Goal: Task Accomplishment & Management: Manage account settings

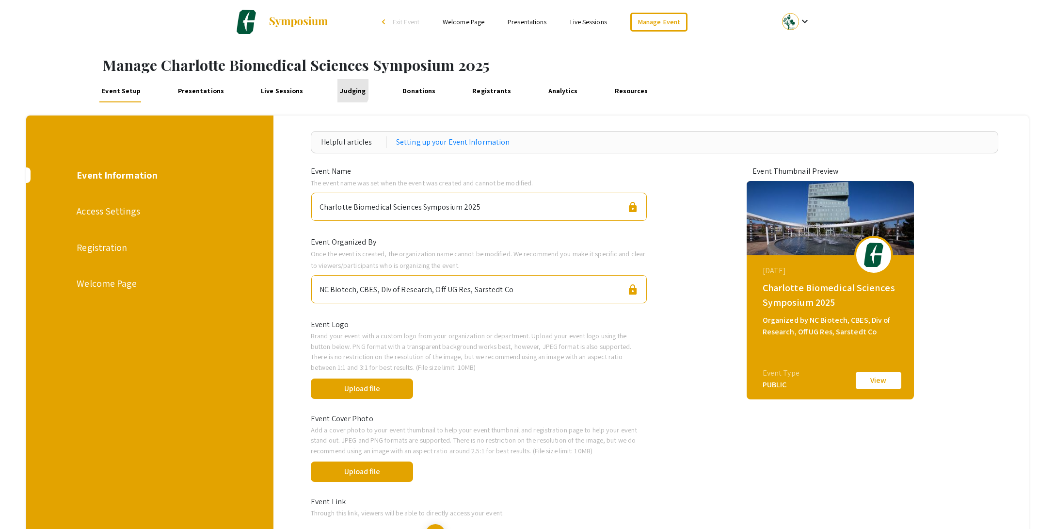
click at [338, 89] on link "Judging" at bounding box center [353, 90] width 31 height 23
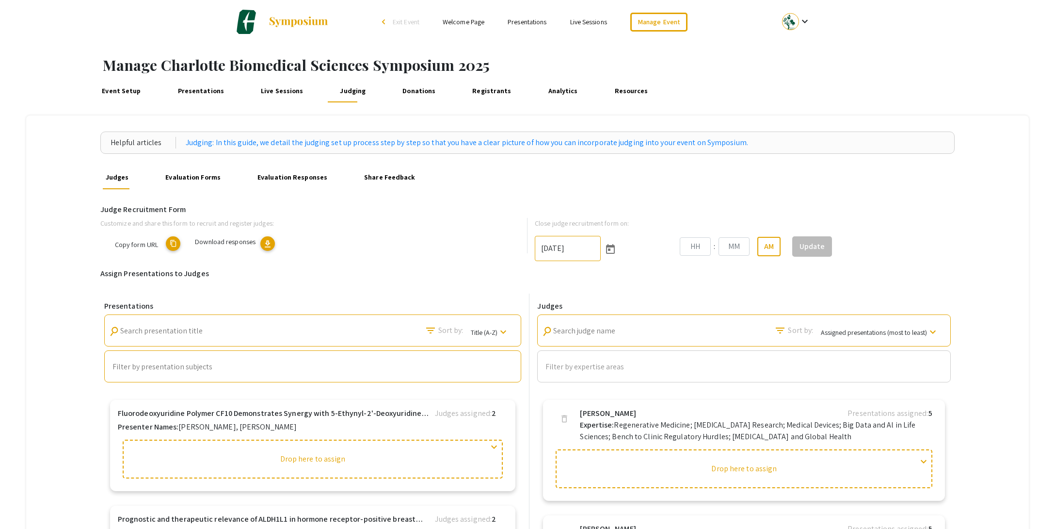
click at [289, 172] on link "Evaluation Responses" at bounding box center [292, 177] width 75 height 23
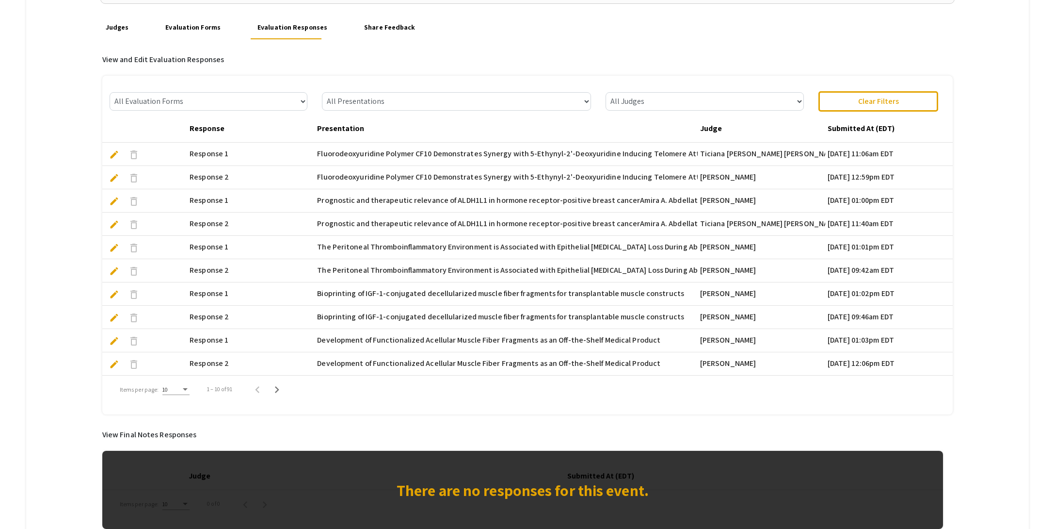
scroll to position [247, 0]
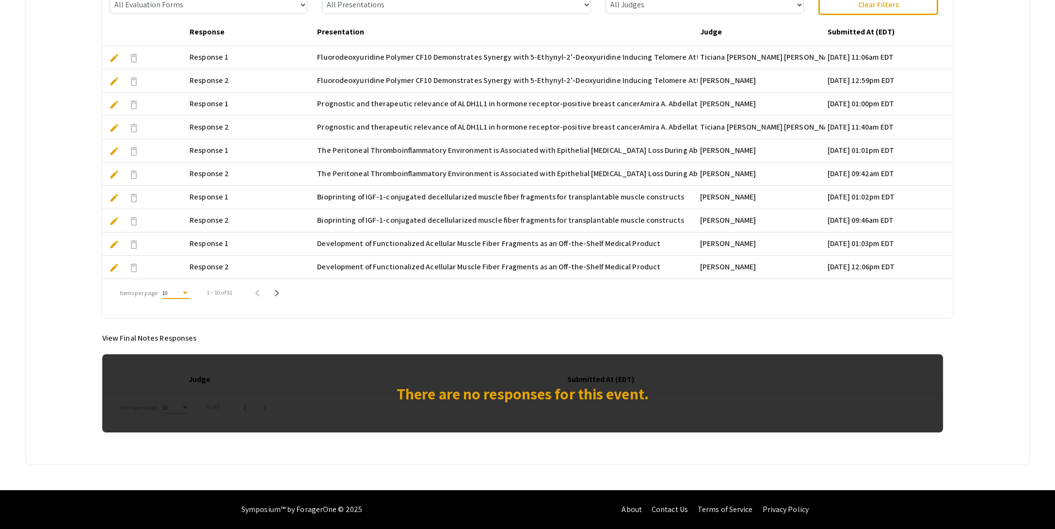
click at [185, 293] on div "Items per page:" at bounding box center [185, 293] width 9 height 7
click at [179, 311] on span "25" at bounding box center [174, 309] width 27 height 17
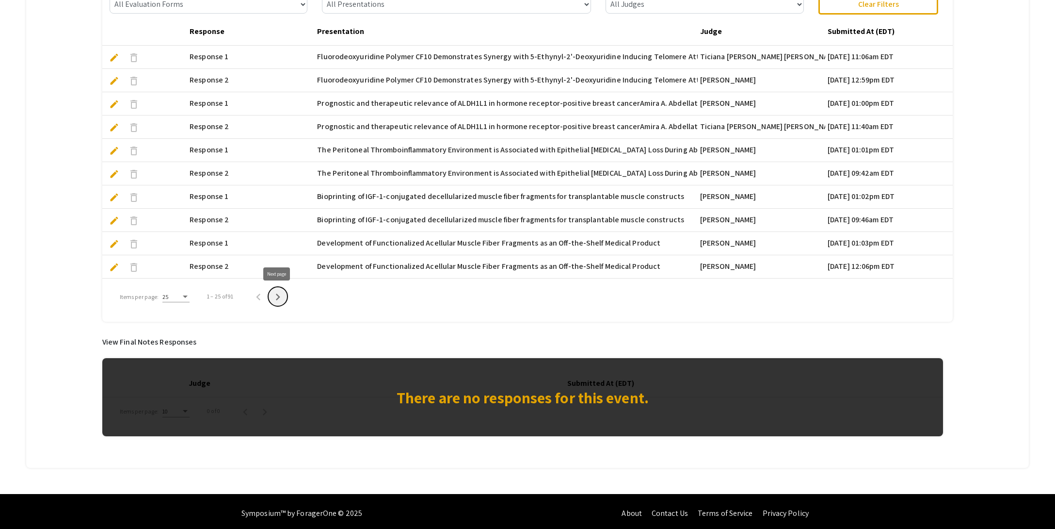
click at [275, 296] on icon "Next page" at bounding box center [278, 297] width 14 height 14
click at [277, 301] on icon "Next page" at bounding box center [282, 297] width 14 height 14
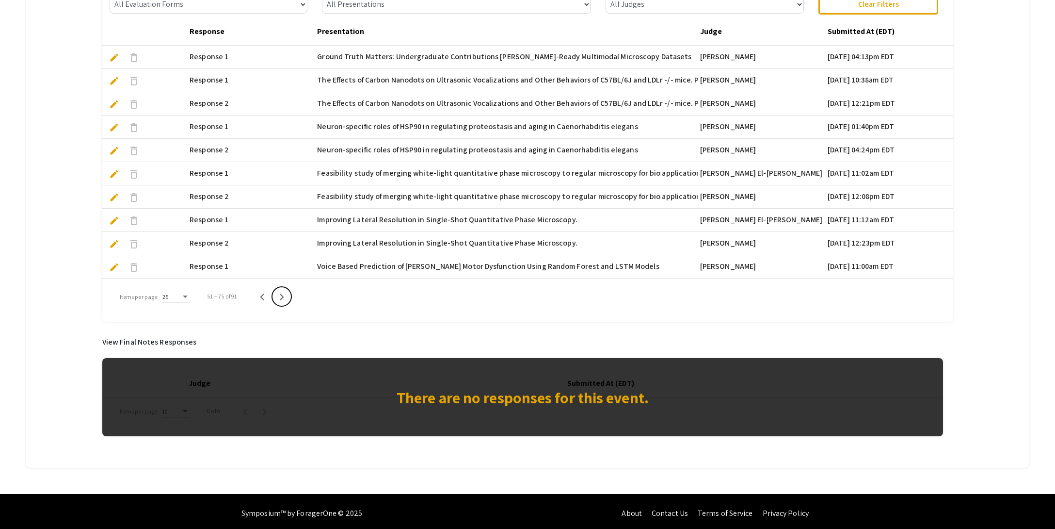
click at [278, 301] on icon "Next page" at bounding box center [282, 297] width 14 height 14
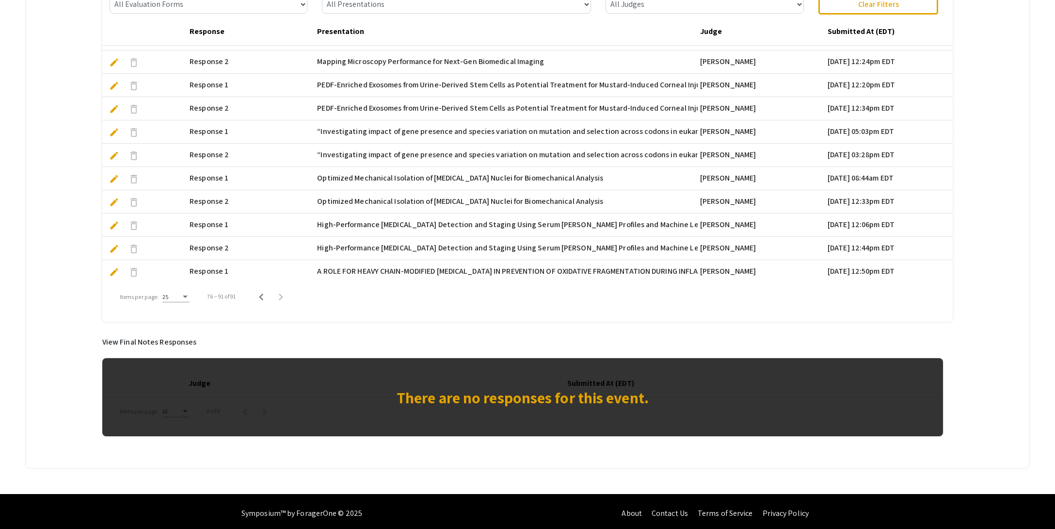
scroll to position [251, 0]
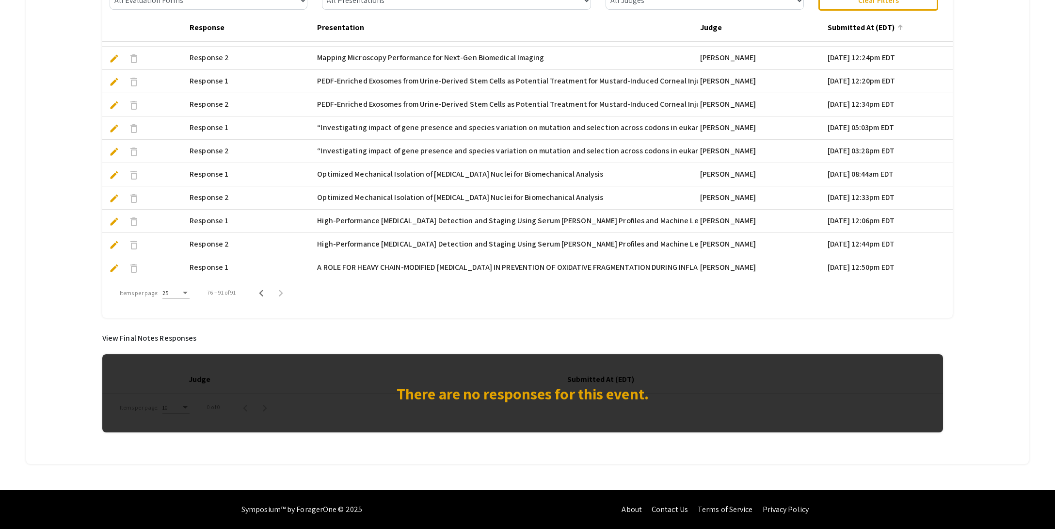
click at [852, 33] on mat-header-cell "Submitted At (EDT)" at bounding box center [889, 28] width 128 height 27
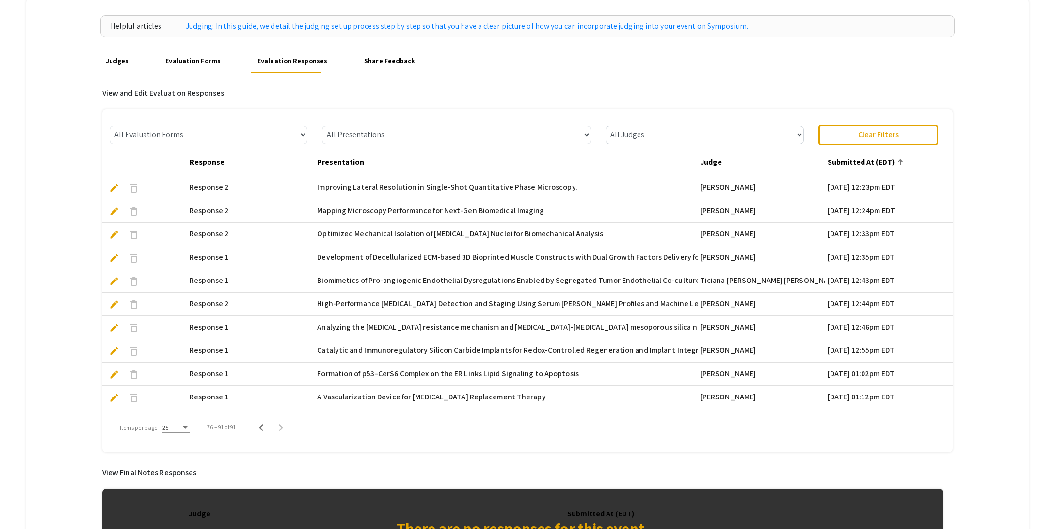
scroll to position [97, 0]
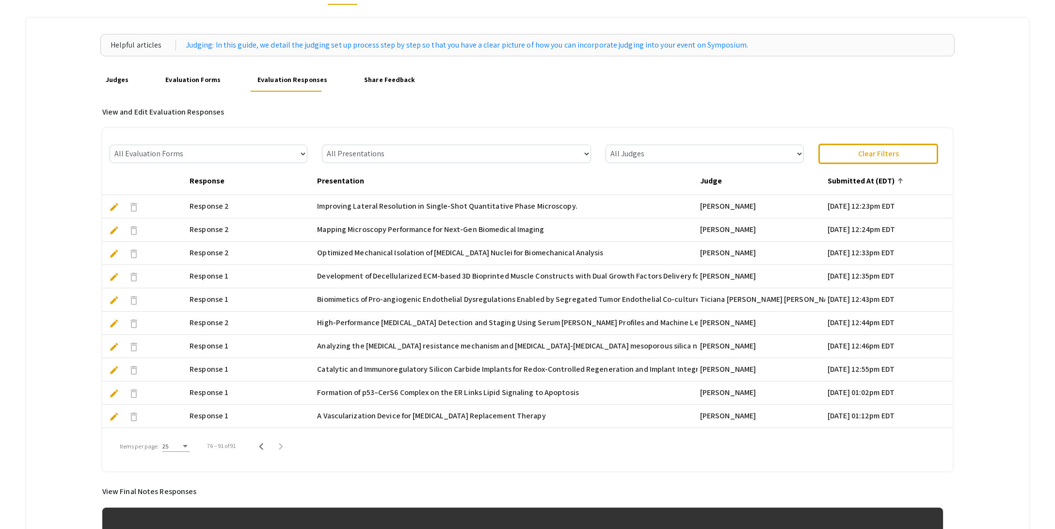
click at [111, 81] on link "Judges" at bounding box center [117, 79] width 28 height 23
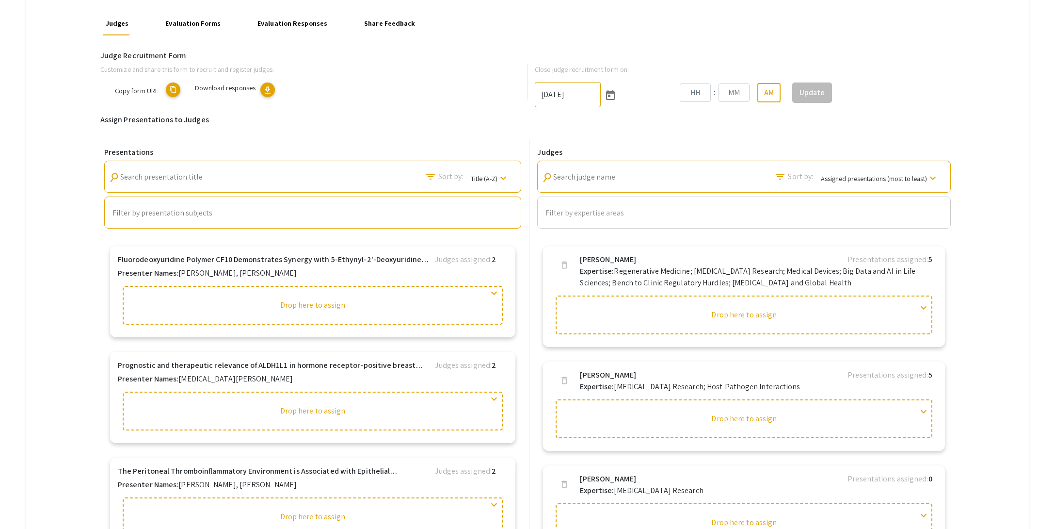
scroll to position [175, 0]
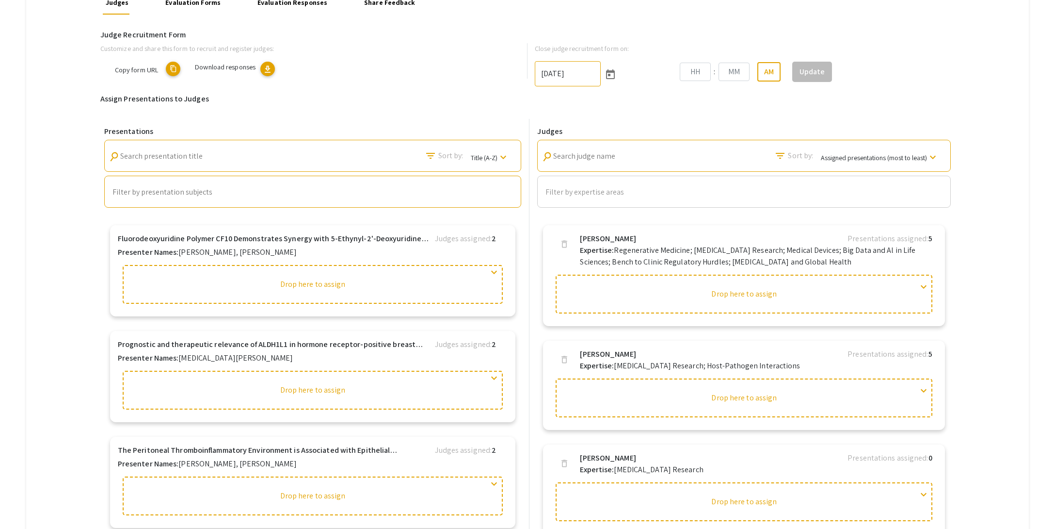
type input "[DATE]"
type input "10"
type input "52"
click at [171, 192] on input "Filter by presentation subjects" at bounding box center [313, 192] width 401 height 9
type input "spontaneous"
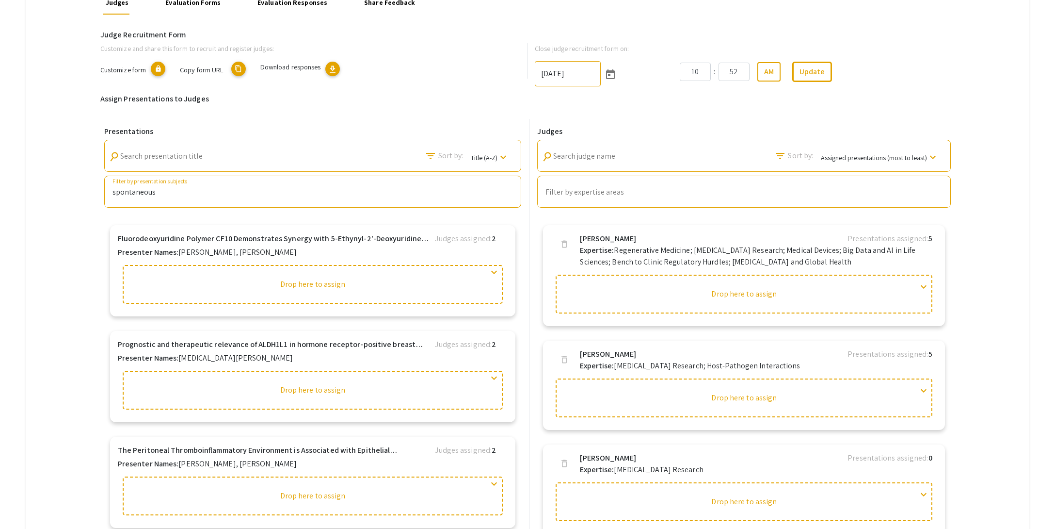
click at [162, 198] on div "spontaneous" at bounding box center [313, 192] width 405 height 13
drag, startPoint x: 162, startPoint y: 193, endPoint x: 58, endPoint y: 193, distance: 103.8
click at [58, 193] on div "Helpful articles Judging: In this guide, we detail the judging set up process s…" at bounding box center [527, 305] width 1002 height 729
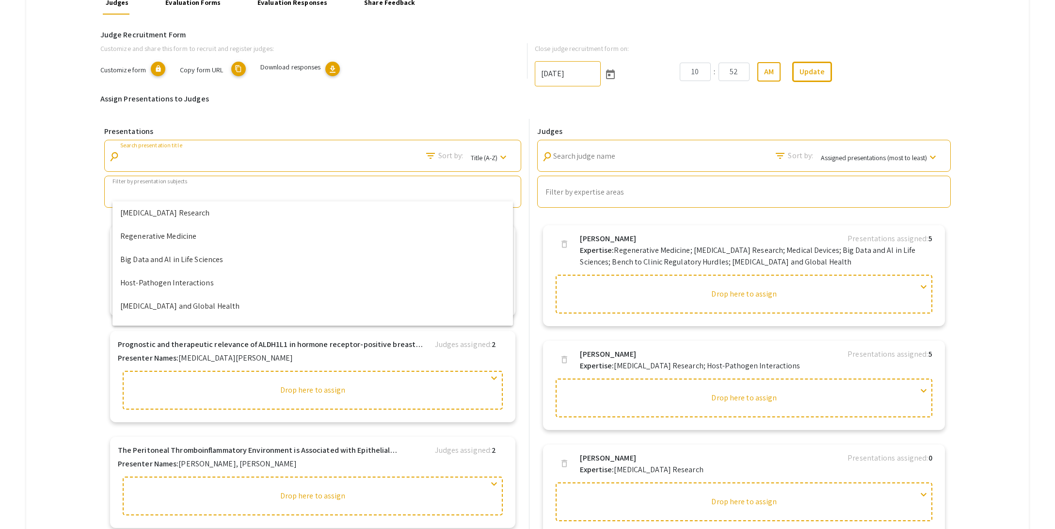
click at [157, 155] on input "Search presentation title" at bounding box center [163, 156] width 87 height 9
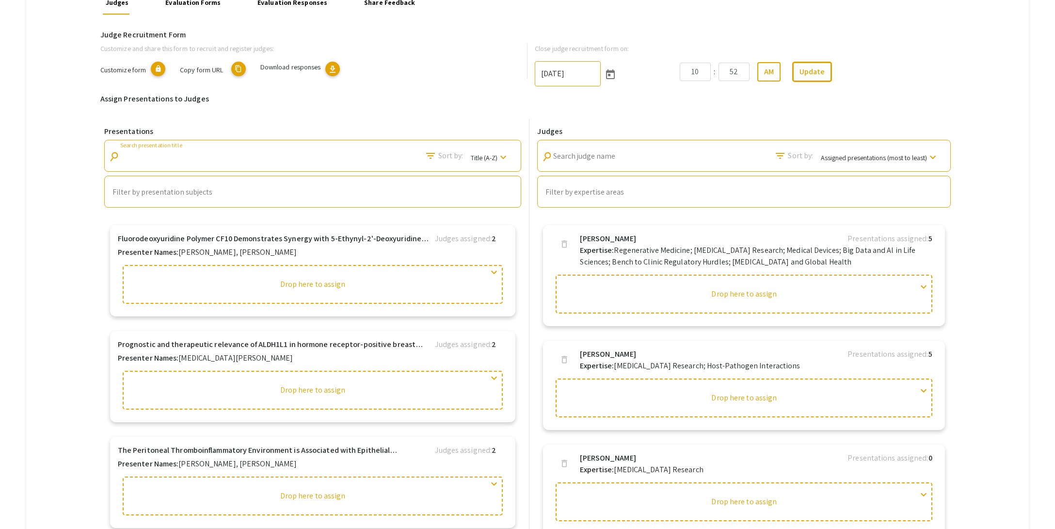
paste input "spontaneous"
click at [180, 159] on input "spontaneous" at bounding box center [163, 156] width 87 height 9
drag, startPoint x: 82, startPoint y: 157, endPoint x: 53, endPoint y: 156, distance: 29.6
click at [53, 156] on div "Helpful articles Judging: In this guide, we detail the judging set up process s…" at bounding box center [527, 305] width 1002 height 729
paste input "Spontaneous GFP Transgene Mutations in an [MEDICAL_DATA] Impact Virus-Host Inte…"
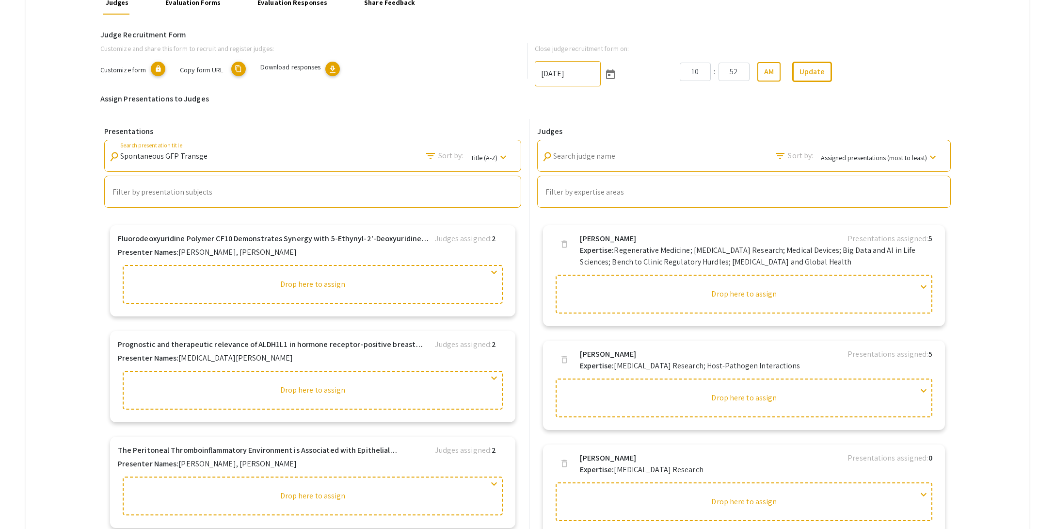
scroll to position [0, 233]
type input "Spontaneous GFP Transgene Mutations in an [MEDICAL_DATA] Impact Virus-Host Inte…"
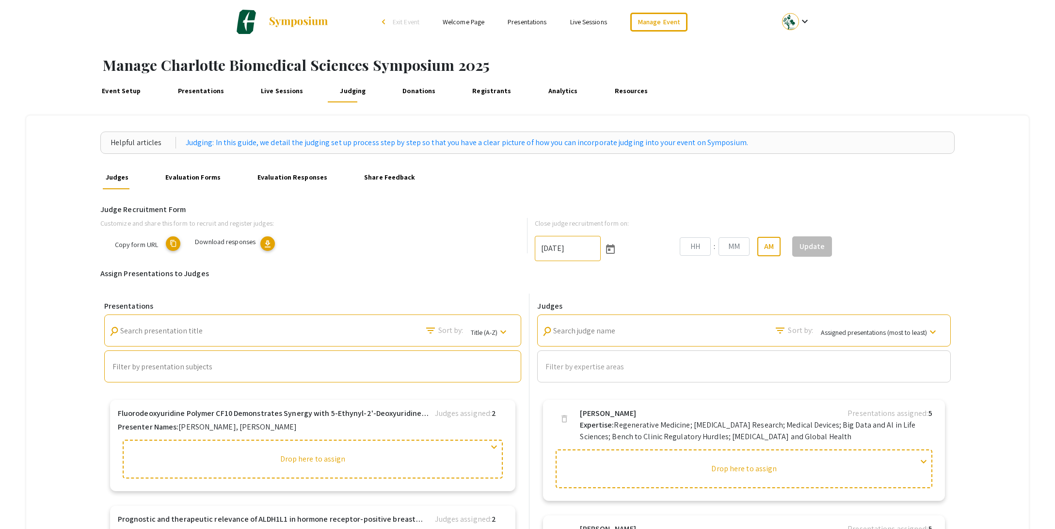
type input "[DATE]"
type input "10"
type input "52"
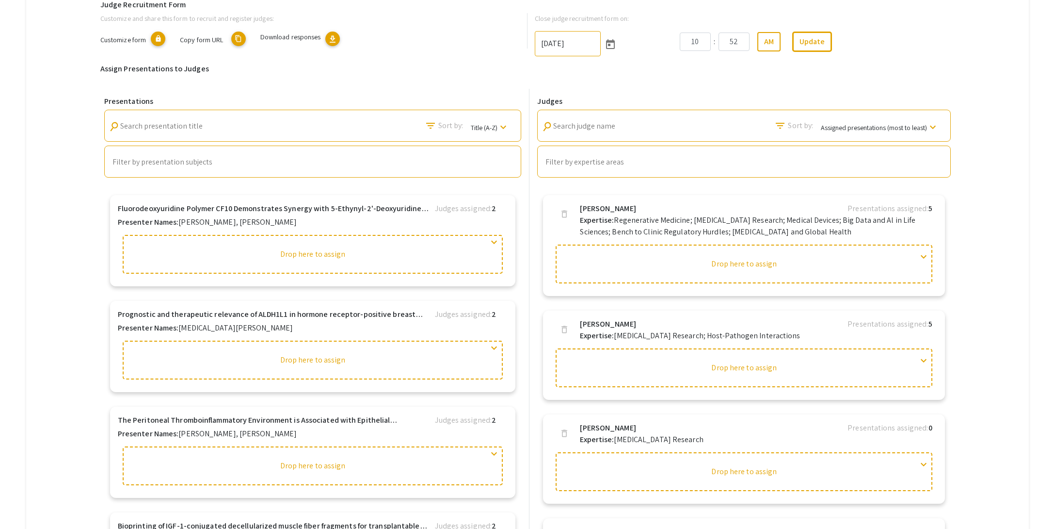
scroll to position [208, 0]
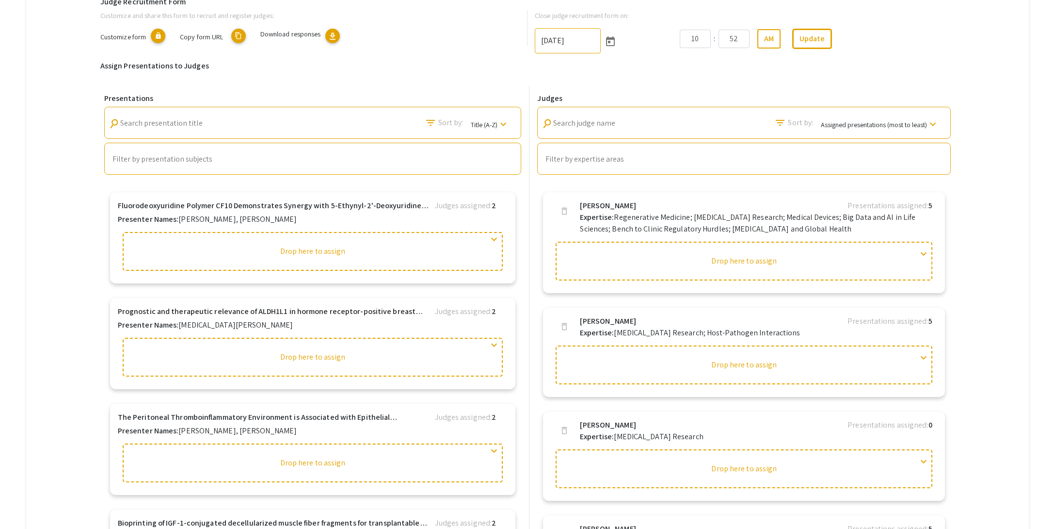
click at [143, 125] on input "Search presentation title" at bounding box center [163, 123] width 87 height 9
paste input "Spontaneous GFP Transgene Mutations in an [MEDICAL_DATA] Impact Virus-Host Inte…"
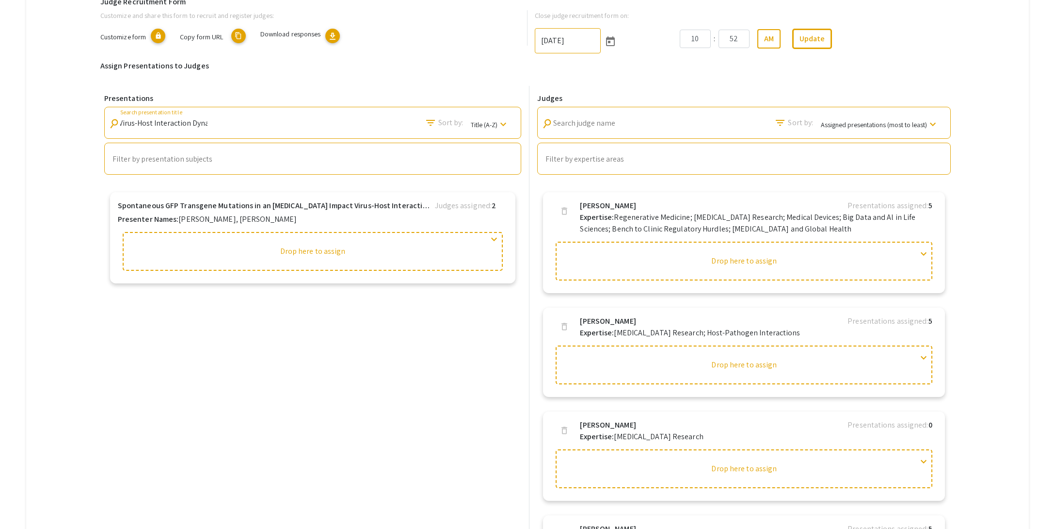
type input "Spontaneous GFP Transgene Mutations in an [MEDICAL_DATA] Impact Virus-Host Inte…"
click at [598, 127] on input "Search judge name" at bounding box center [596, 123] width 87 height 9
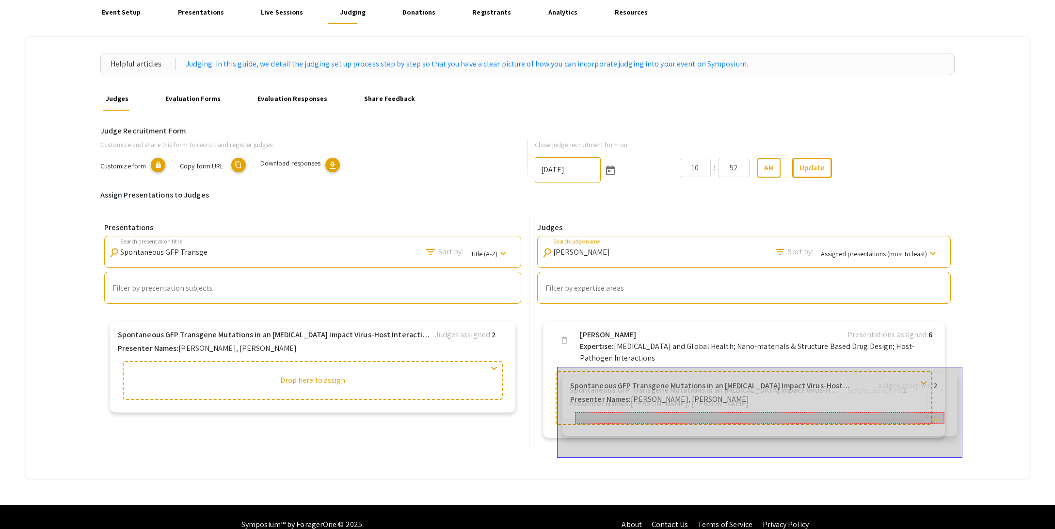
scroll to position [94, 0]
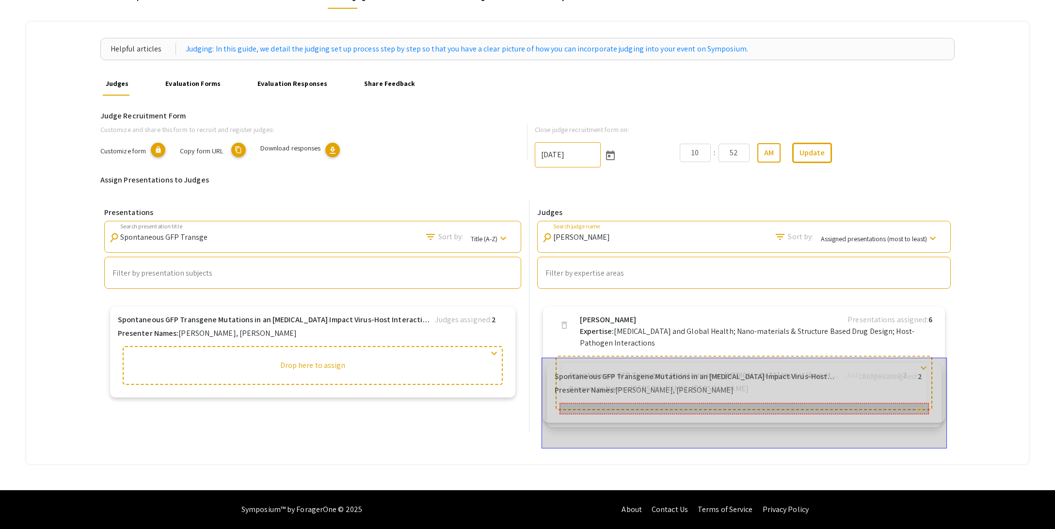
drag, startPoint x: 307, startPoint y: 347, endPoint x: 740, endPoint y: 383, distance: 434.0
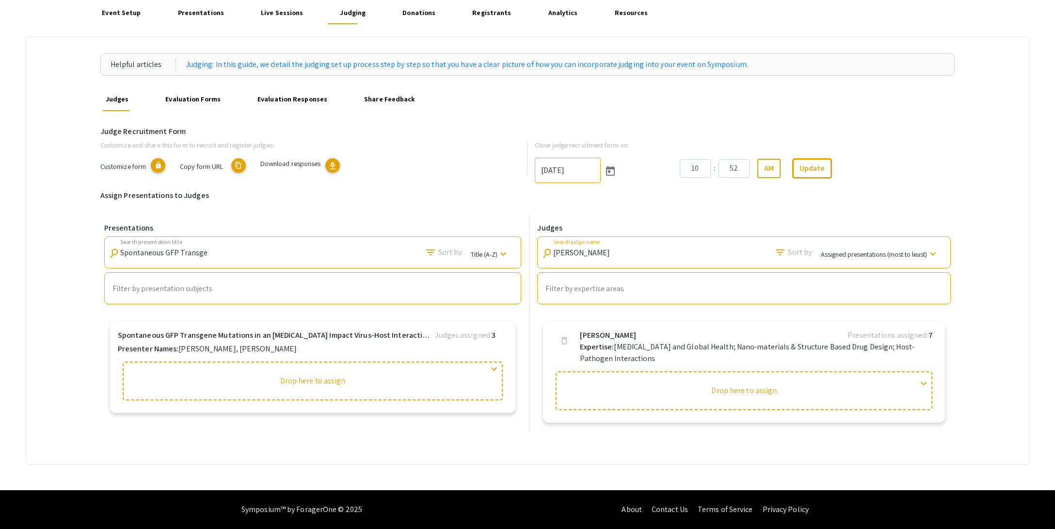
type input "john"
click at [221, 248] on div "search Spontaneous GFP Transgene Mutations in an Oncolytic Virus Impact Virus-H…" at bounding box center [313, 252] width 418 height 32
drag, startPoint x: 210, startPoint y: 252, endPoint x: 202, endPoint y: 252, distance: 8.7
click at [209, 252] on div "search Spontaneous GFP Transgene Mutations in an Oncolytic Virus Impact Virus-H…" at bounding box center [313, 252] width 418 height 32
click at [190, 252] on input "Spontaneous GFP Transgene Mutations in an [MEDICAL_DATA] Impact Virus-Host Inte…" at bounding box center [163, 252] width 87 height 9
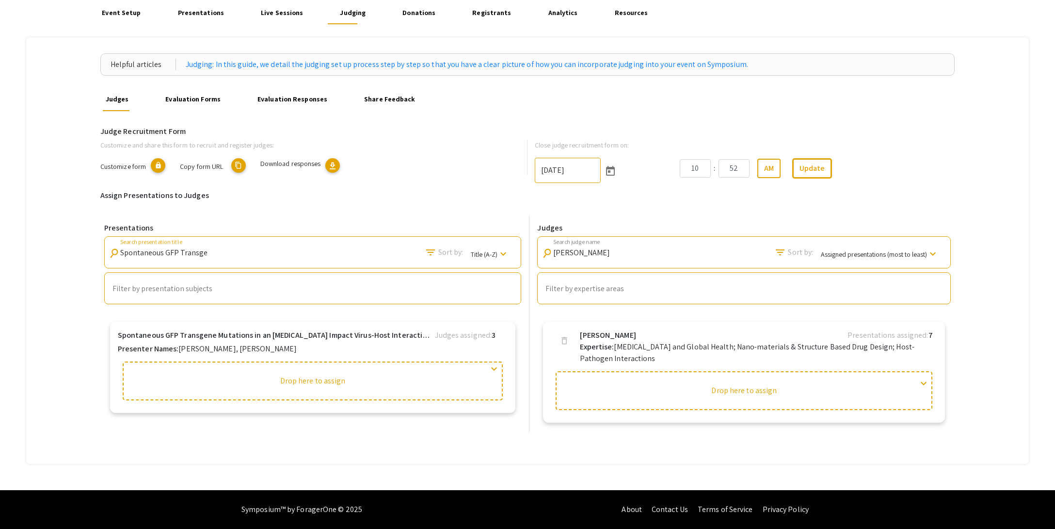
paste input "Photoacoustic Imaging to Assess Intestinal Oxygenation"
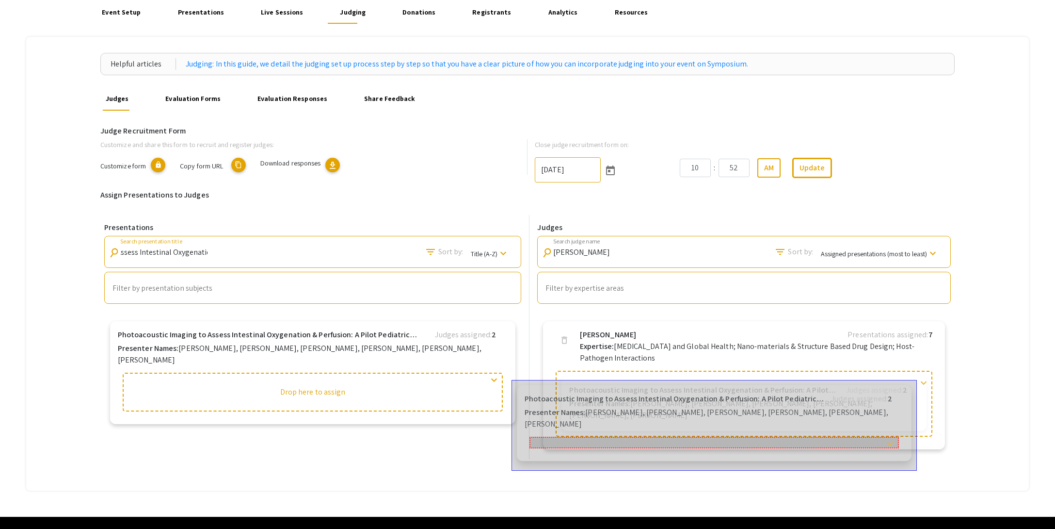
drag, startPoint x: 274, startPoint y: 348, endPoint x: 676, endPoint y: 406, distance: 405.7
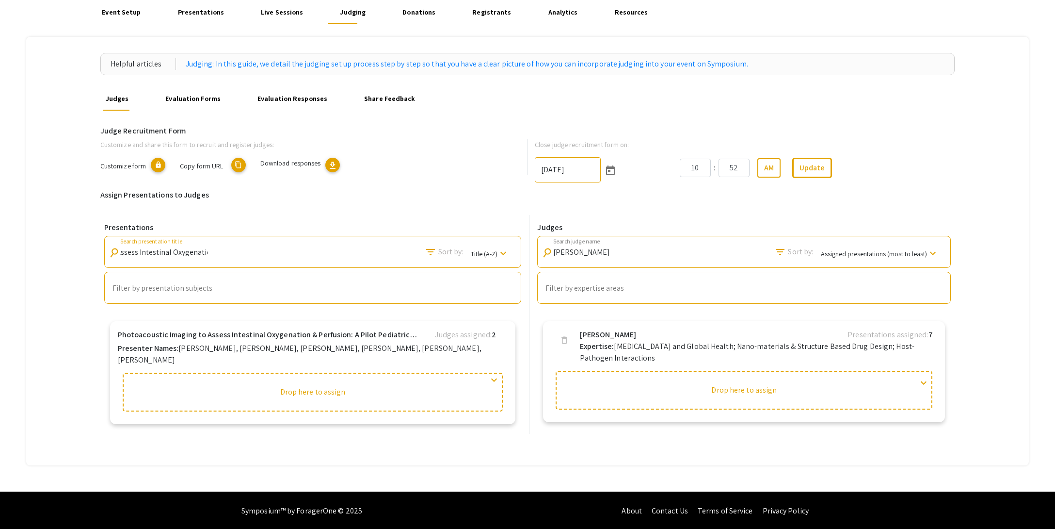
scroll to position [0, 0]
click at [202, 252] on input "Photoacoustic Imaging to Assess Intestinal Oxygenation" at bounding box center [163, 252] width 87 height 9
paste input "Ground Truth Matters"
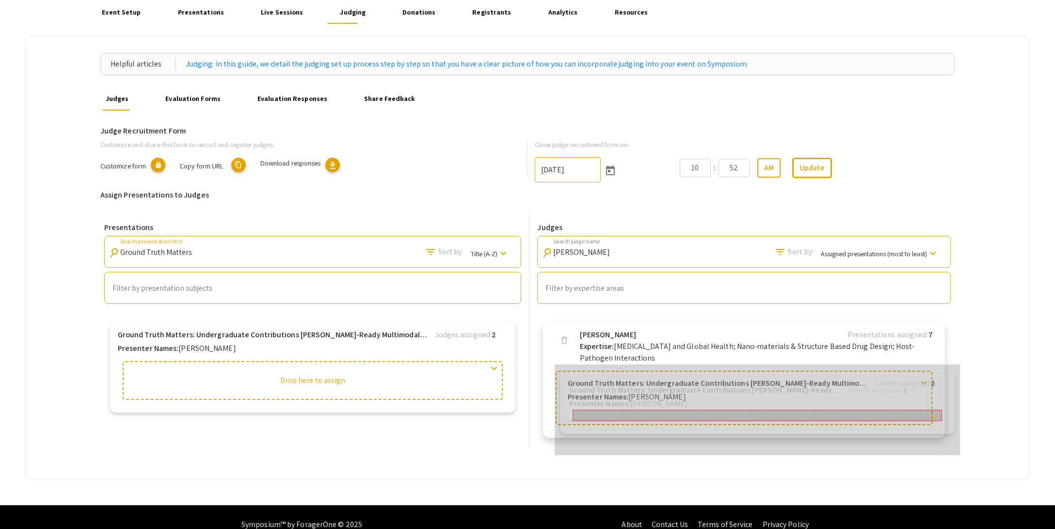
drag, startPoint x: 264, startPoint y: 343, endPoint x: 710, endPoint y: 386, distance: 447.2
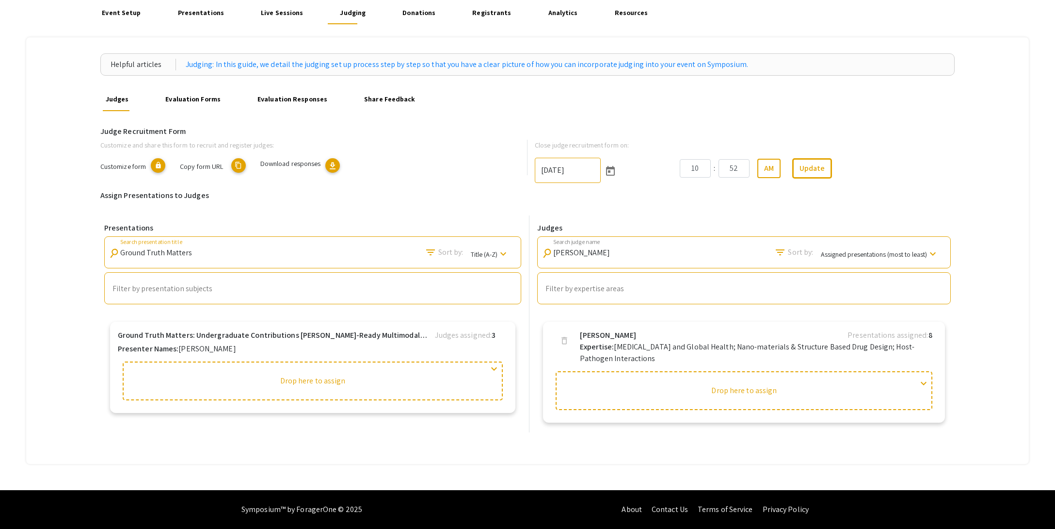
drag, startPoint x: 192, startPoint y: 253, endPoint x: 82, endPoint y: 255, distance: 109.6
click at [82, 255] on div "Helpful articles Judging: In this guide, we detail the judging set up process s…" at bounding box center [527, 250] width 1002 height 426
paste input "Phased de novo assemblies"
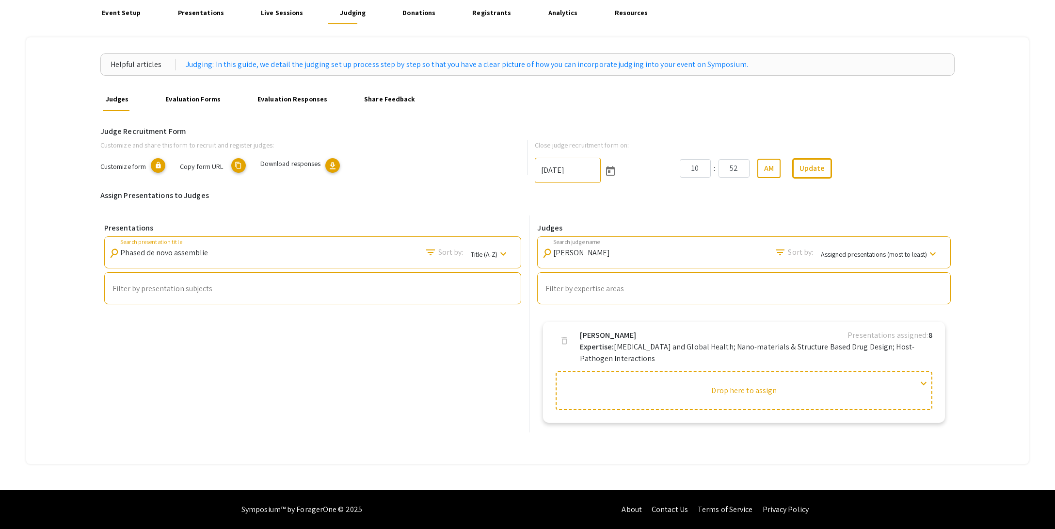
scroll to position [0, 2]
drag, startPoint x: 211, startPoint y: 254, endPoint x: 205, endPoint y: 253, distance: 6.9
click at [211, 254] on div "search Phased de novo assemblies Search presentation title filter_list Sort by:…" at bounding box center [313, 252] width 418 height 32
click at [205, 252] on input "Phased de novo assemblies" at bounding box center [163, 252] width 87 height 9
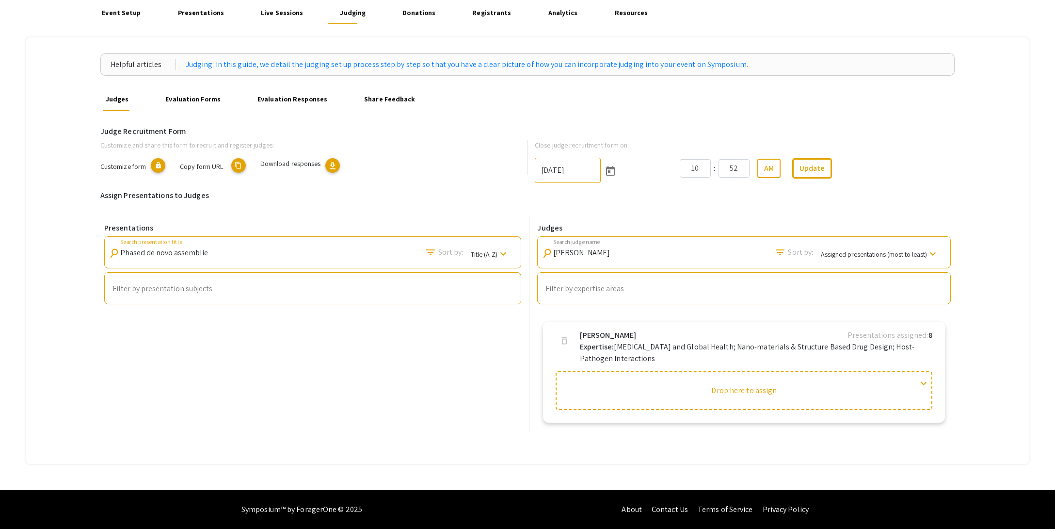
scroll to position [0, 2]
drag, startPoint x: 146, startPoint y: 253, endPoint x: 256, endPoint y: 253, distance: 110.1
click at [256, 253] on div "search Phased de novo assemblies Search presentation title filter_list Sort by:…" at bounding box center [313, 252] width 418 height 32
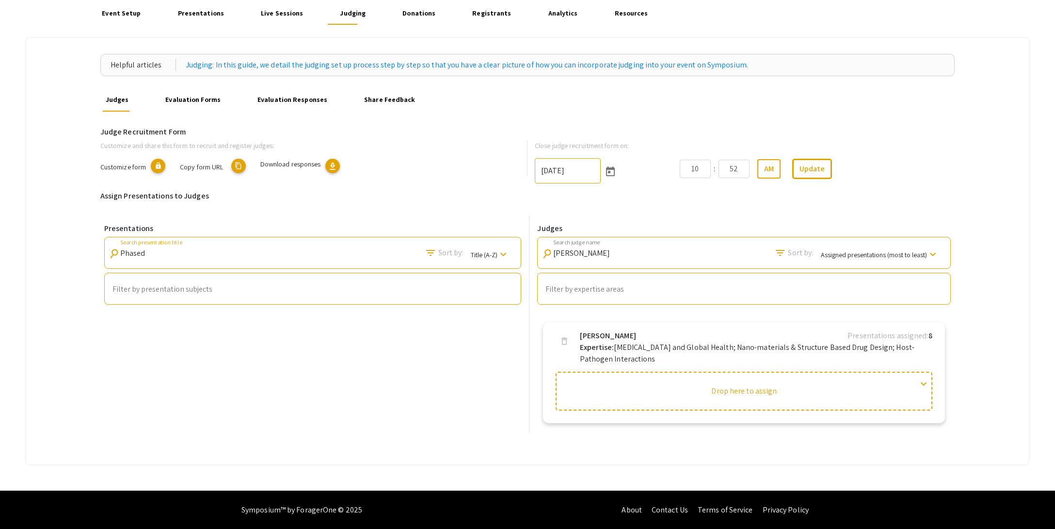
scroll to position [0, 0]
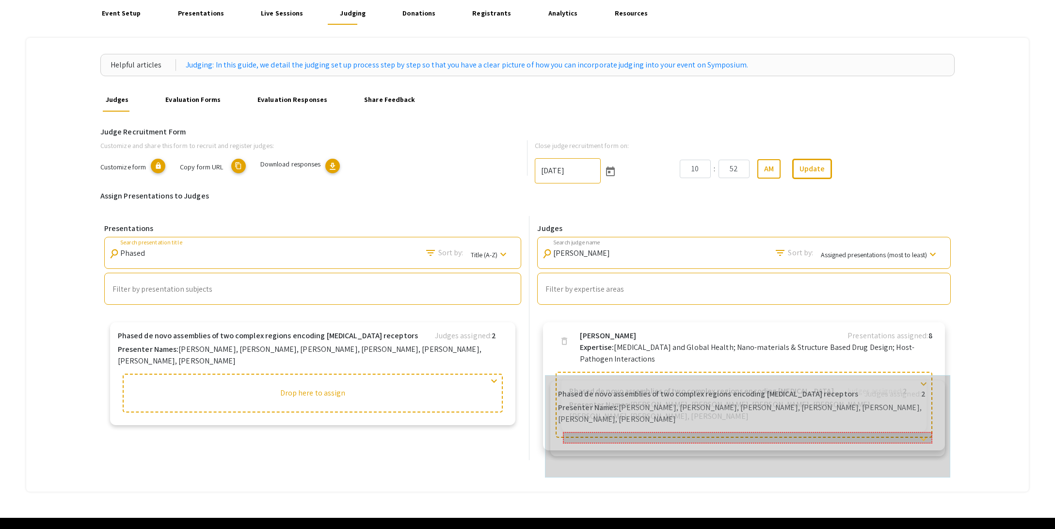
drag, startPoint x: 206, startPoint y: 343, endPoint x: 640, endPoint y: 395, distance: 437.6
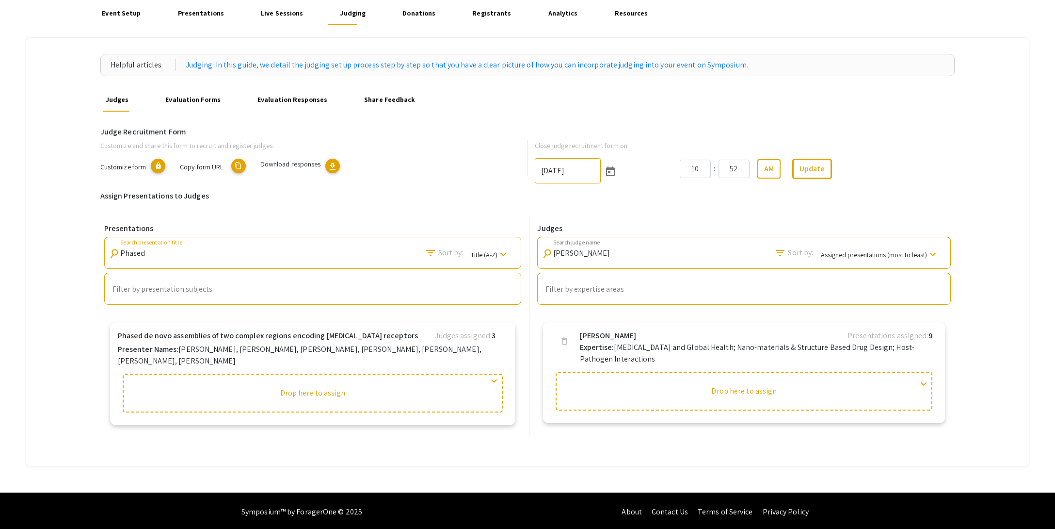
drag, startPoint x: 145, startPoint y: 255, endPoint x: 83, endPoint y: 257, distance: 62.1
click at [75, 257] on div "Helpful articles Judging: In this guide, we detail the judging set up process s…" at bounding box center [527, 252] width 1002 height 428
paste input "igment-Dependent Mitochondrial"
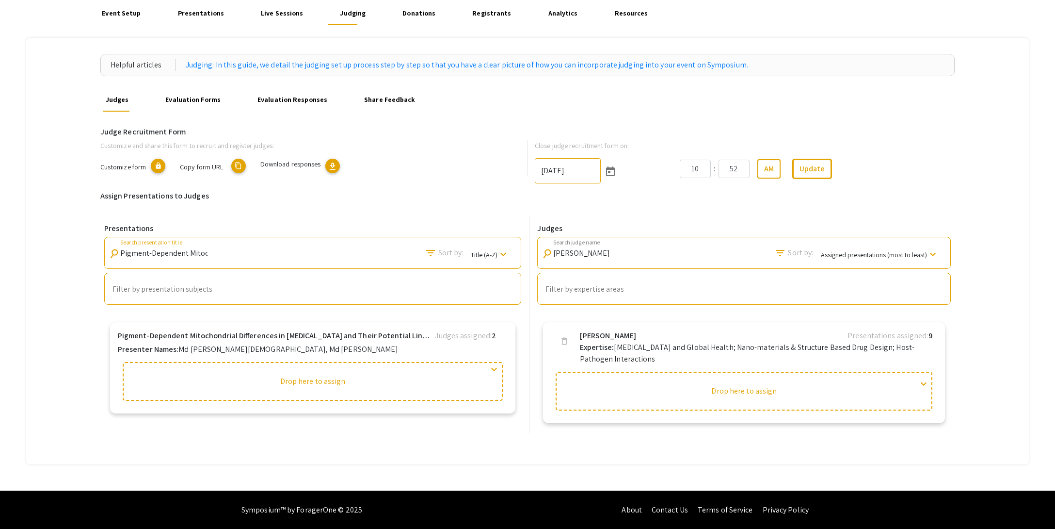
scroll to position [0, 26]
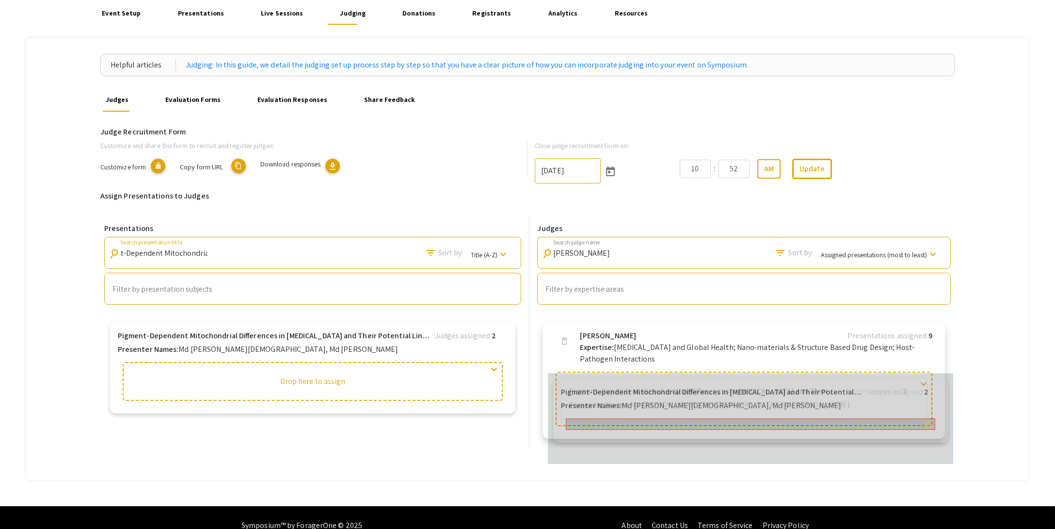
drag, startPoint x: 235, startPoint y: 345, endPoint x: 674, endPoint y: 395, distance: 441.2
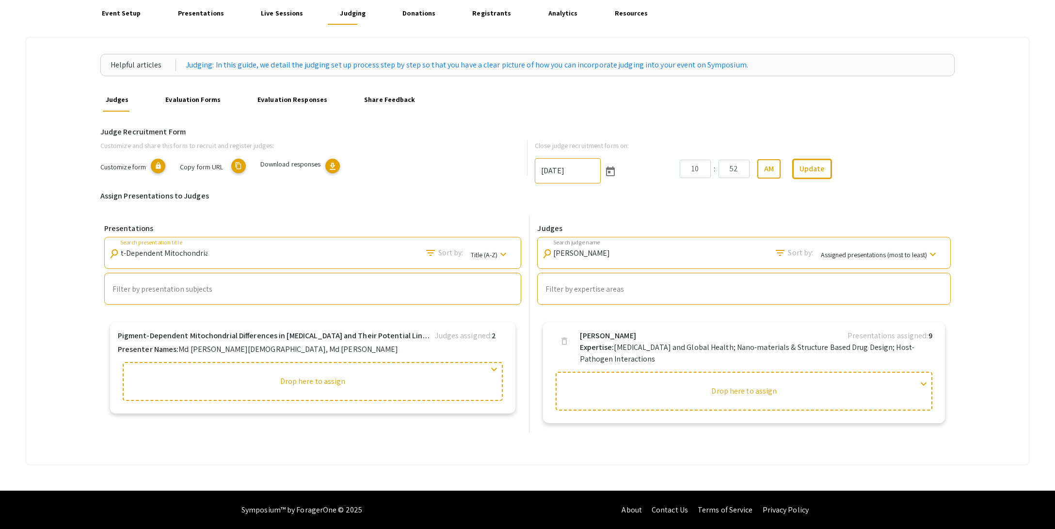
scroll to position [0, 0]
click at [207, 254] on input "Pigment-Dependent Mitochondrial" at bounding box center [163, 253] width 87 height 9
paste input "A ROLE FOR HEAVY CHAIN-MODIFIED"
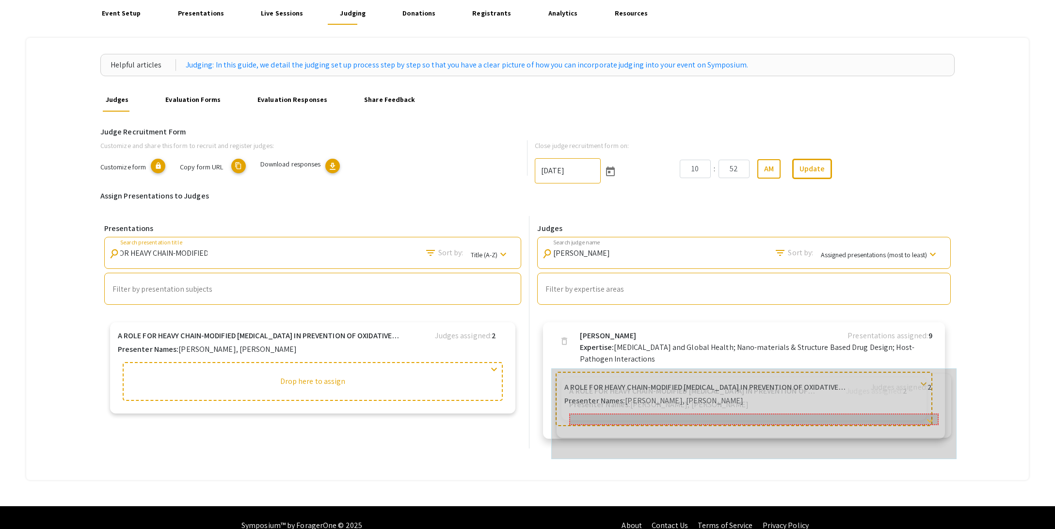
drag, startPoint x: 137, startPoint y: 341, endPoint x: 576, endPoint y: 385, distance: 441.5
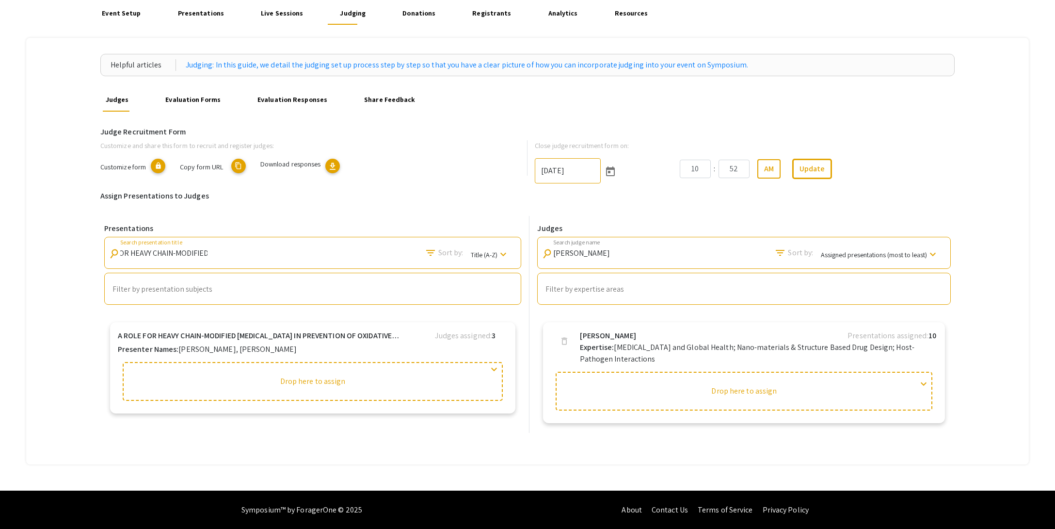
type input "A ROLE FOR HEAVY CHAIN-MODIFIED"
